Goal: Task Accomplishment & Management: Use online tool/utility

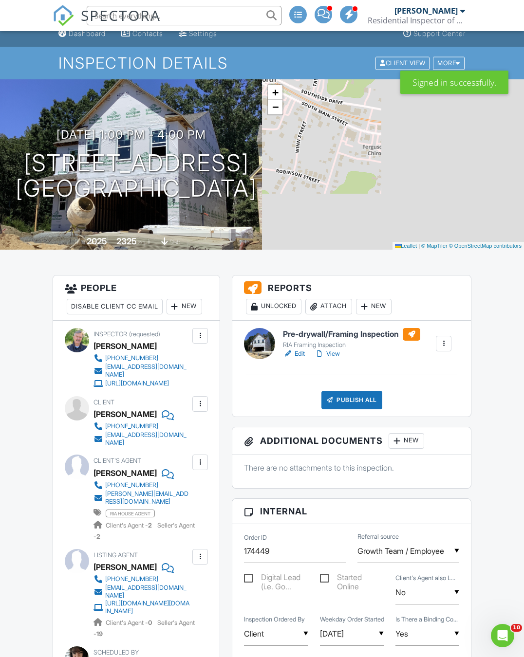
click at [352, 394] on div "Publish All" at bounding box center [351, 400] width 61 height 18
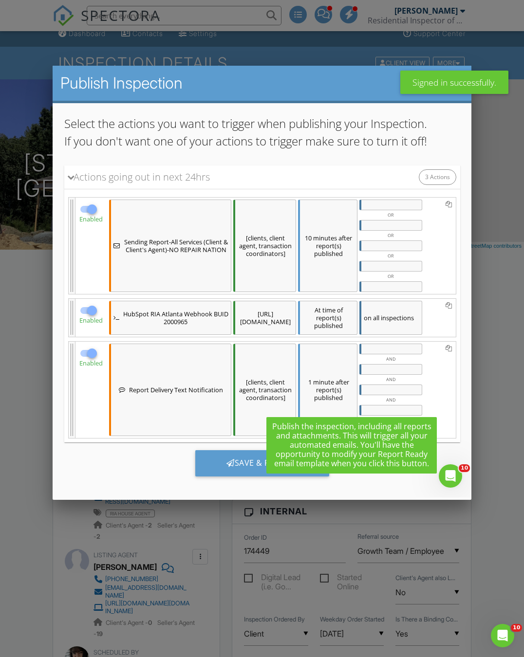
scroll to position [63, 0]
click at [247, 458] on div "Save & Publish" at bounding box center [262, 464] width 134 height 26
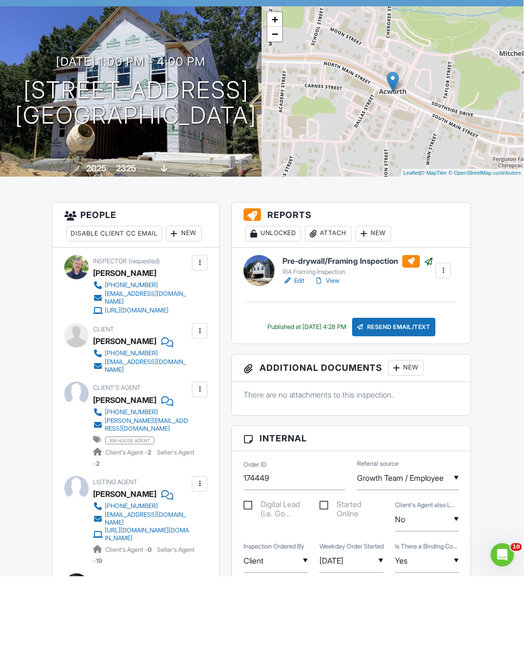
scroll to position [0, 31]
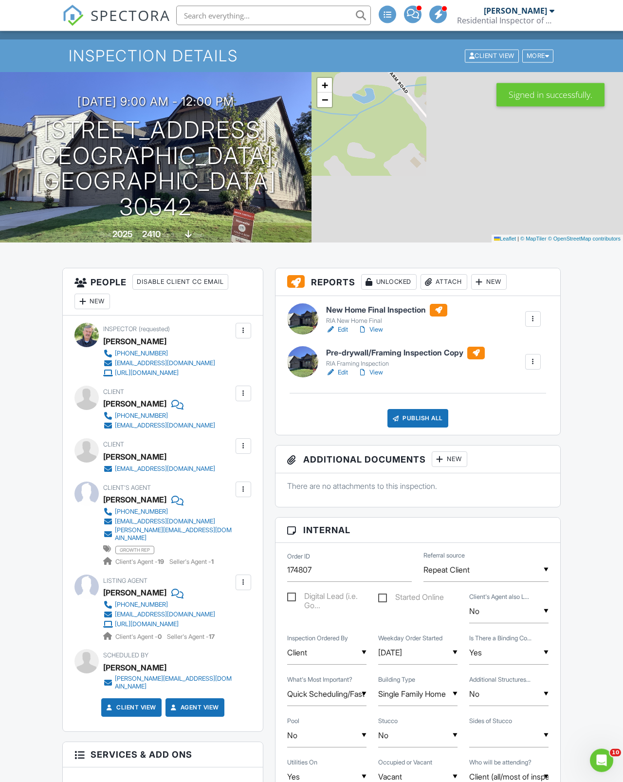
click at [421, 419] on div "Publish All" at bounding box center [417, 418] width 61 height 18
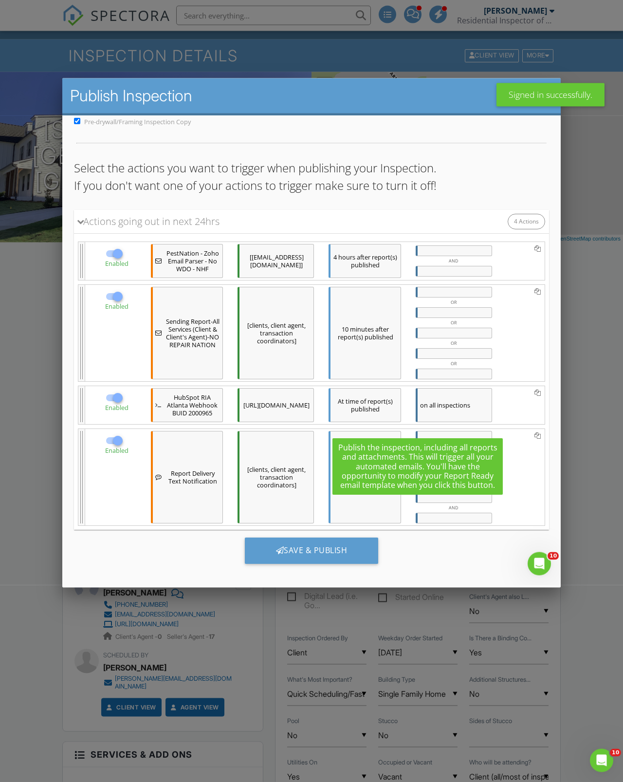
scroll to position [51, 0]
click at [310, 549] on div "Save & Publish" at bounding box center [312, 550] width 134 height 26
